Goal: Navigation & Orientation: Find specific page/section

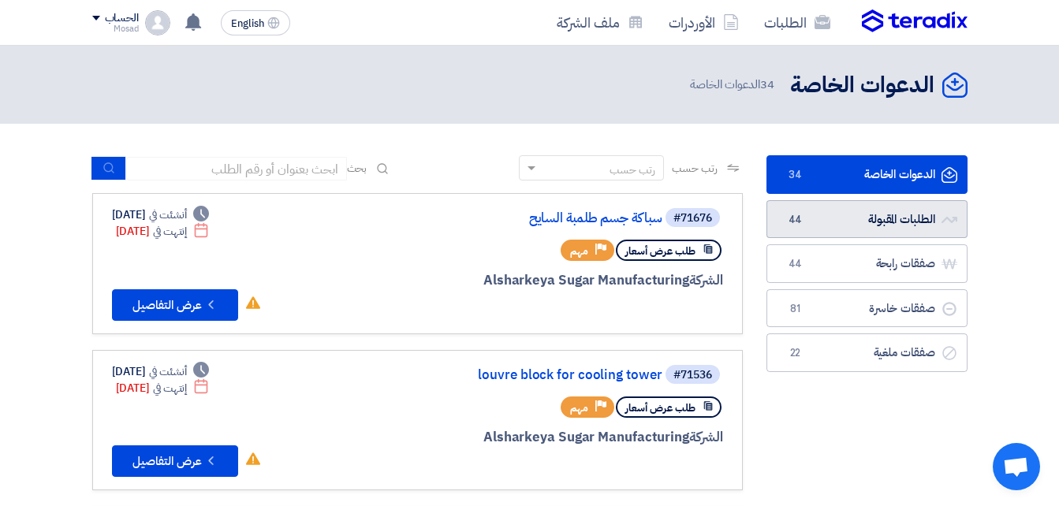
click at [894, 214] on link "الطلبات المقبولة الطلبات المقبولة 44" at bounding box center [866, 219] width 201 height 39
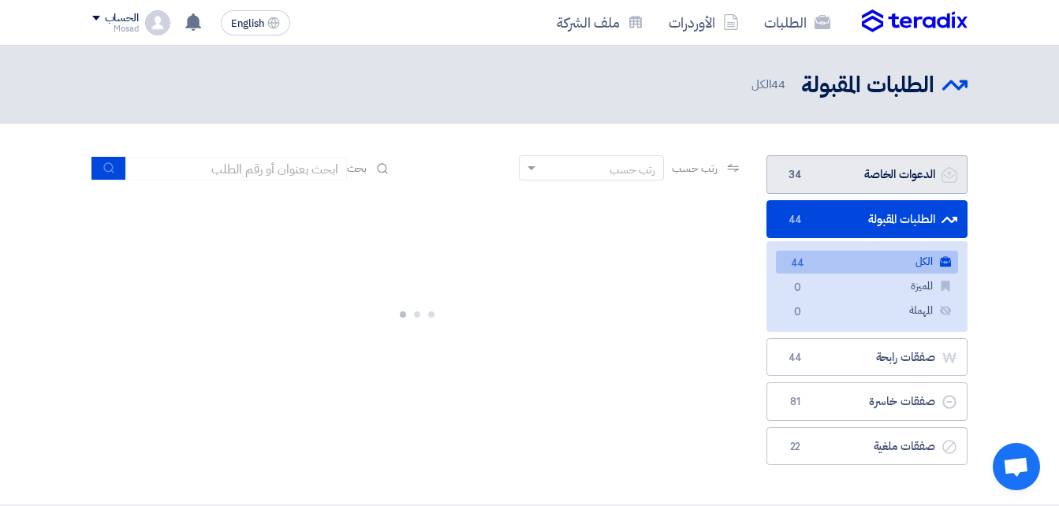
click at [852, 176] on link "الدعوات الخاصة الدعوات الخاصة 34" at bounding box center [866, 174] width 201 height 39
